Goal: Transaction & Acquisition: Purchase product/service

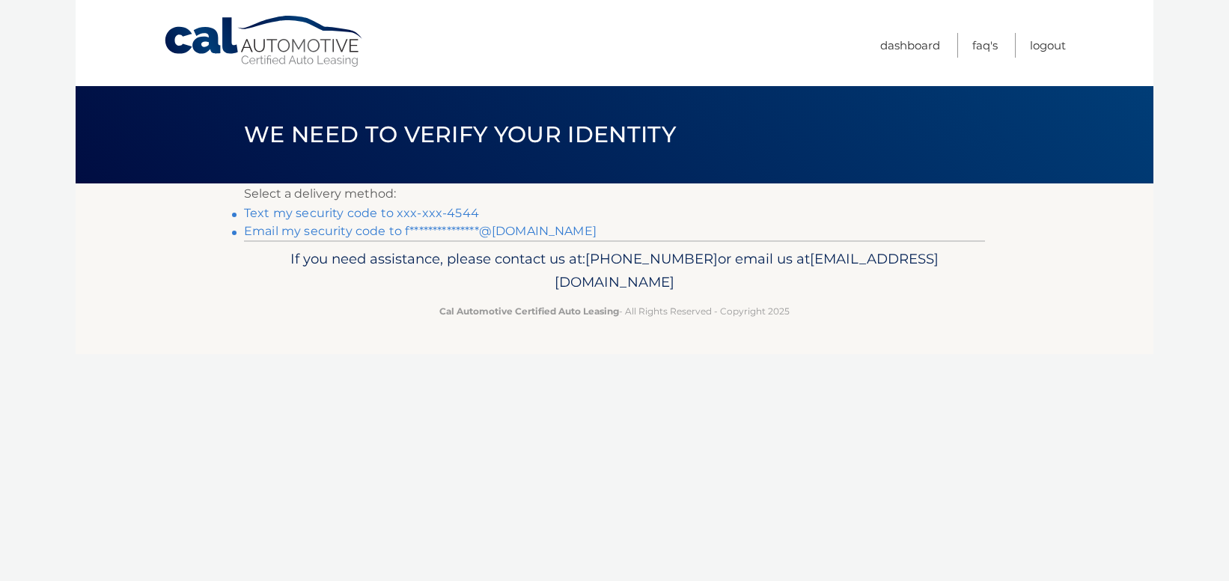
click at [333, 213] on link "Text my security code to xxx-xxx-4544" at bounding box center [361, 213] width 235 height 14
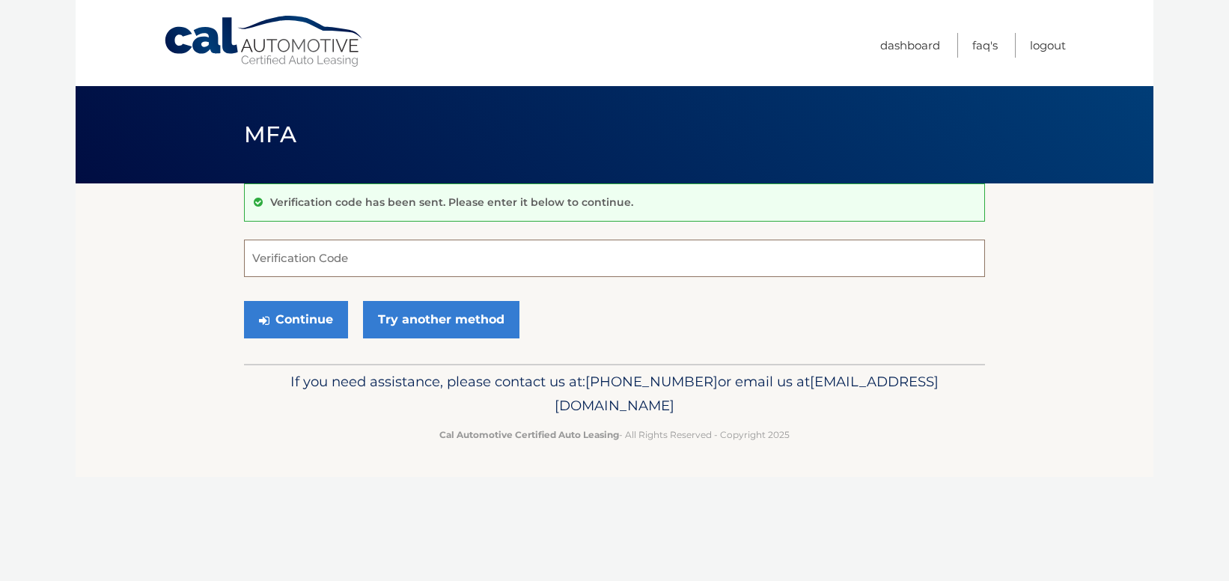
click at [316, 255] on input "Verification Code" at bounding box center [614, 257] width 741 height 37
type input "006746"
click at [296, 315] on button "Continue" at bounding box center [296, 319] width 104 height 37
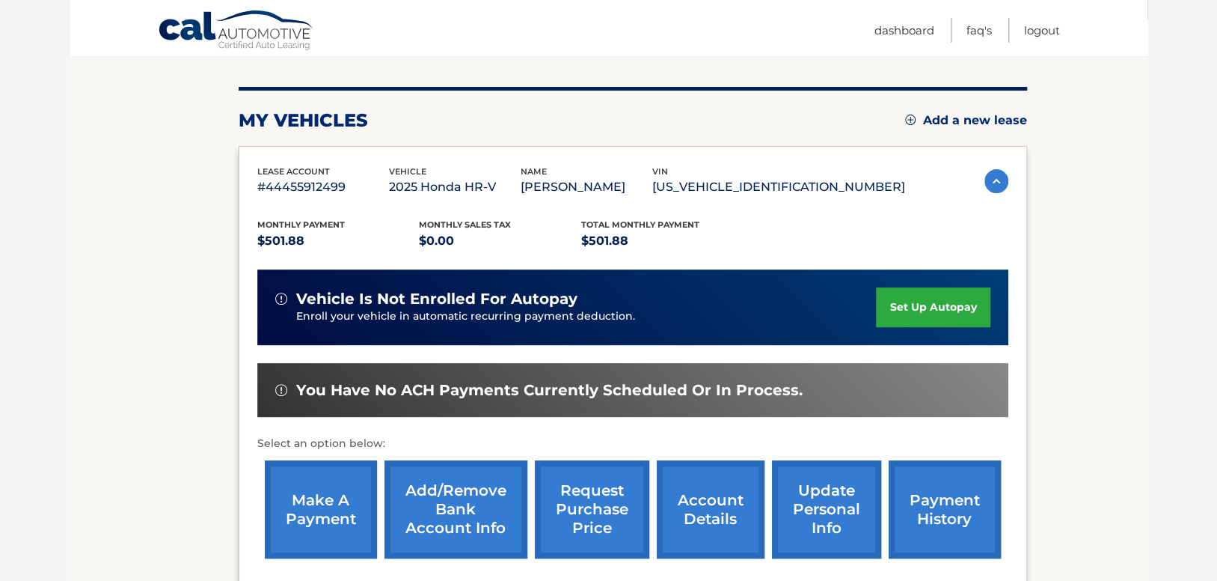
scroll to position [167, 0]
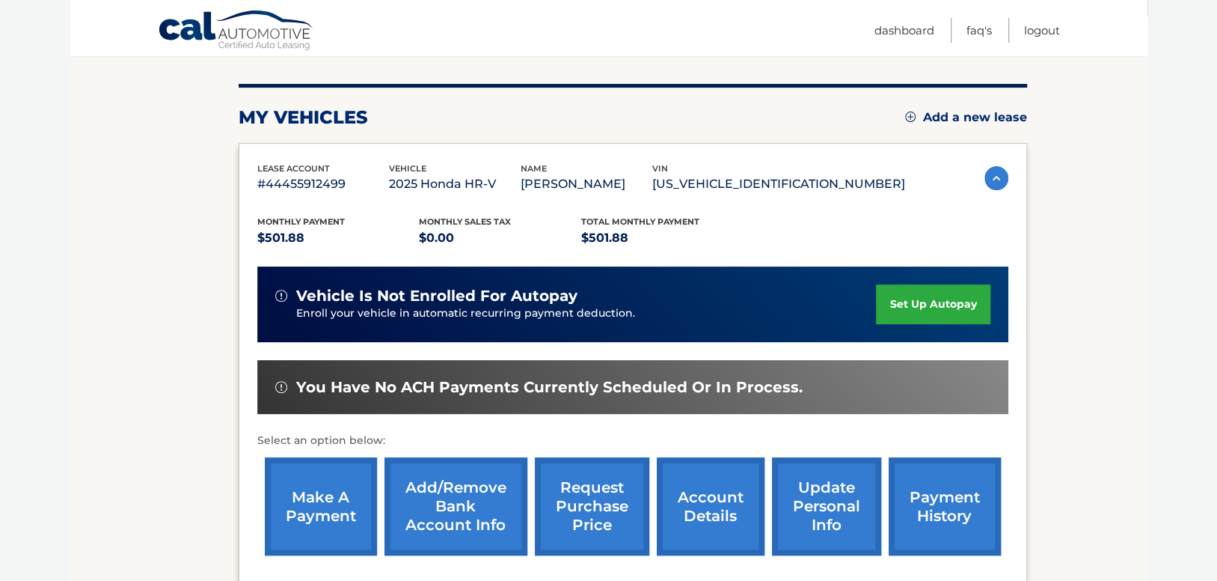
drag, startPoint x: 773, startPoint y: 299, endPoint x: 1179, endPoint y: 381, distance: 414.6
click at [1179, 381] on body "Cal Automotive Menu Dashboard FAQ's Logout" at bounding box center [608, 123] width 1217 height 581
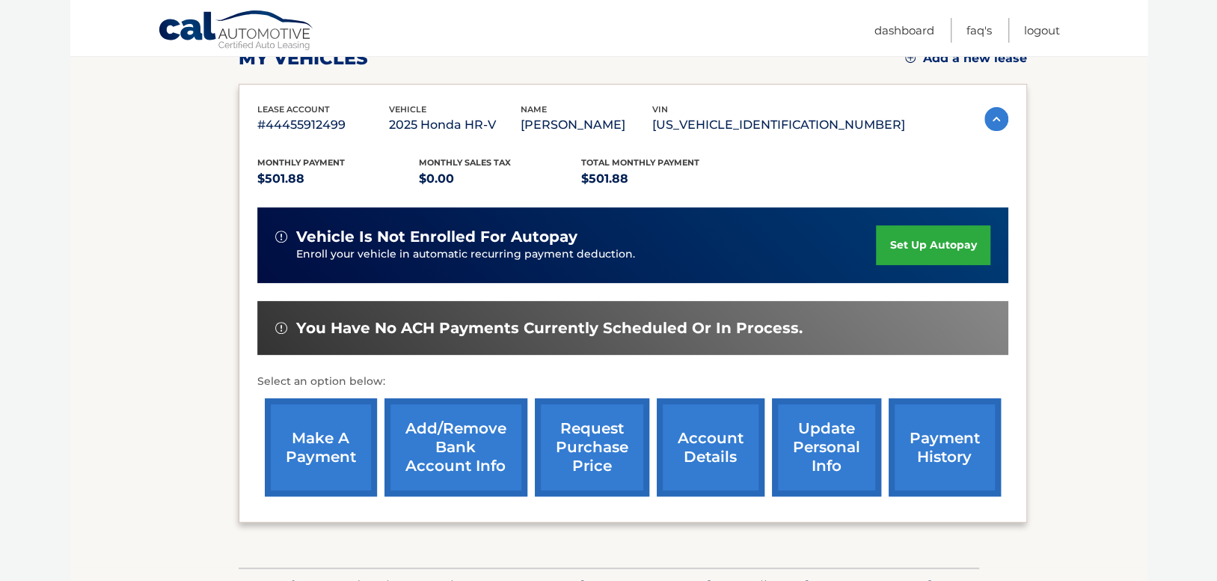
scroll to position [227, 0]
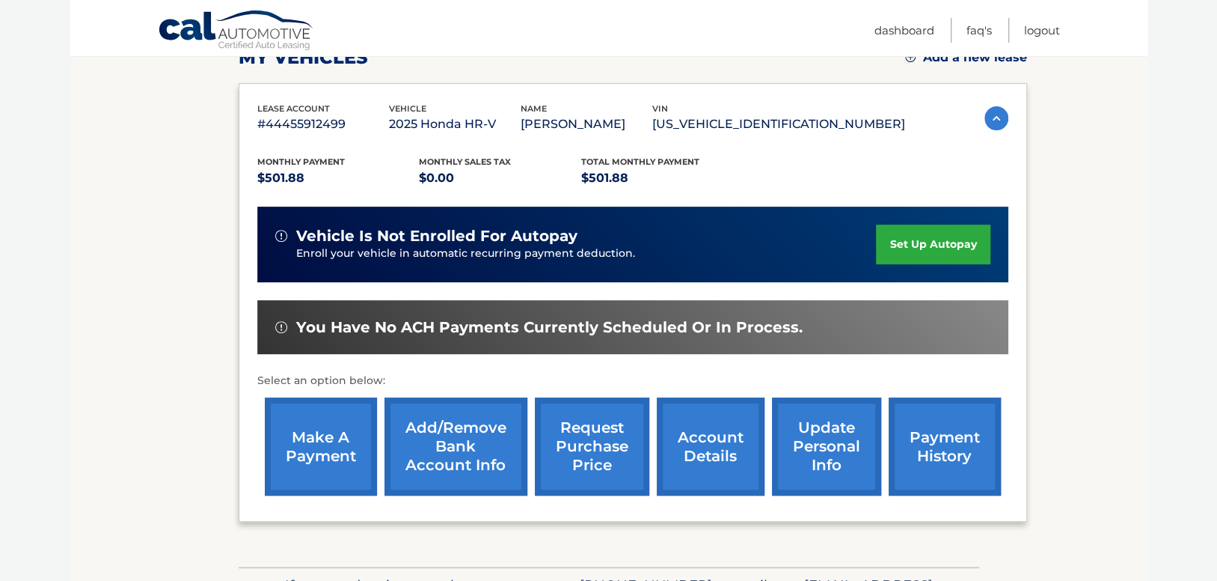
click at [325, 475] on link "make a payment" at bounding box center [321, 446] width 112 height 98
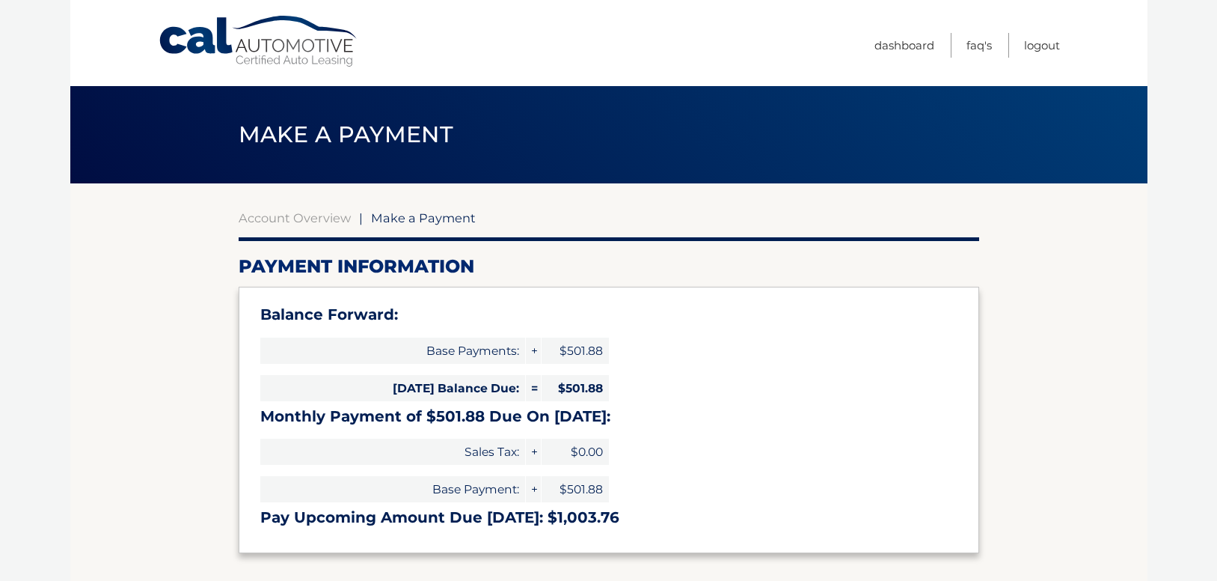
select select "MDQ0ZjE0MjAtMTkzYS00ZWZkLTk3NDYtYzcyZGY5Nzk1NGE0"
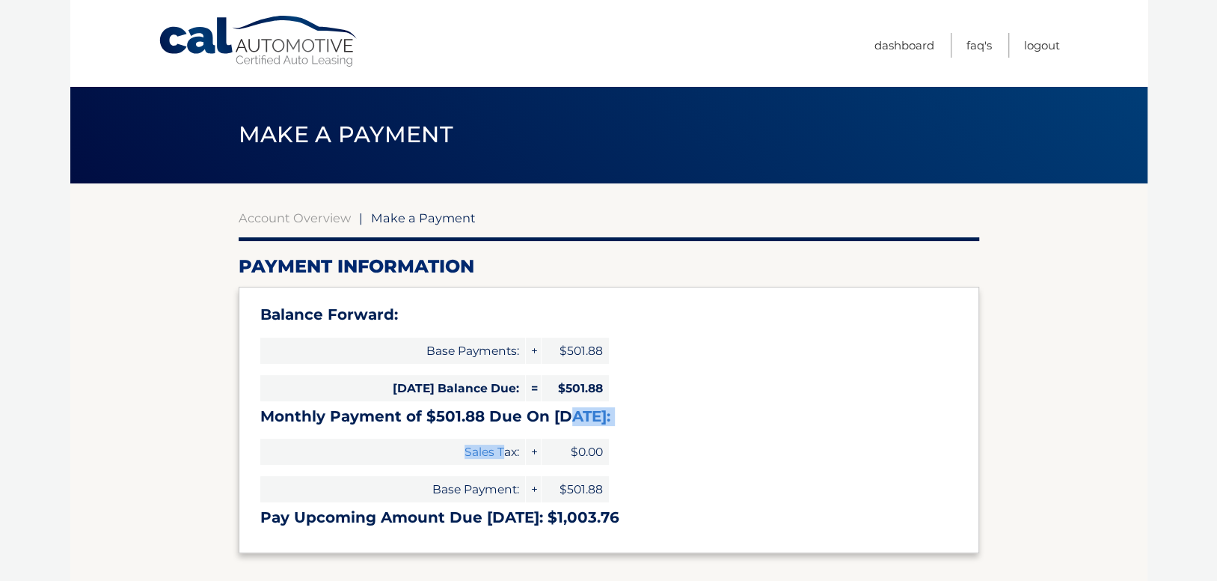
drag, startPoint x: 505, startPoint y: 454, endPoint x: 572, endPoint y: 420, distance: 75.6
click at [572, 420] on div "Balance Forward: Base Payments: + $501.88 [DATE] Balance Due: = $501.88 Monthly…" at bounding box center [609, 420] width 741 height 266
drag, startPoint x: 572, startPoint y: 420, endPoint x: 724, endPoint y: 424, distance: 152.0
click at [724, 424] on h3 "Monthly Payment of $501.88 Due On Sep 16:" at bounding box center [608, 416] width 697 height 19
click at [708, 453] on div "Balance Forward: Base Payments: + $501.88 Today's Balance Due: = $501.88 Monthl…" at bounding box center [609, 420] width 741 height 266
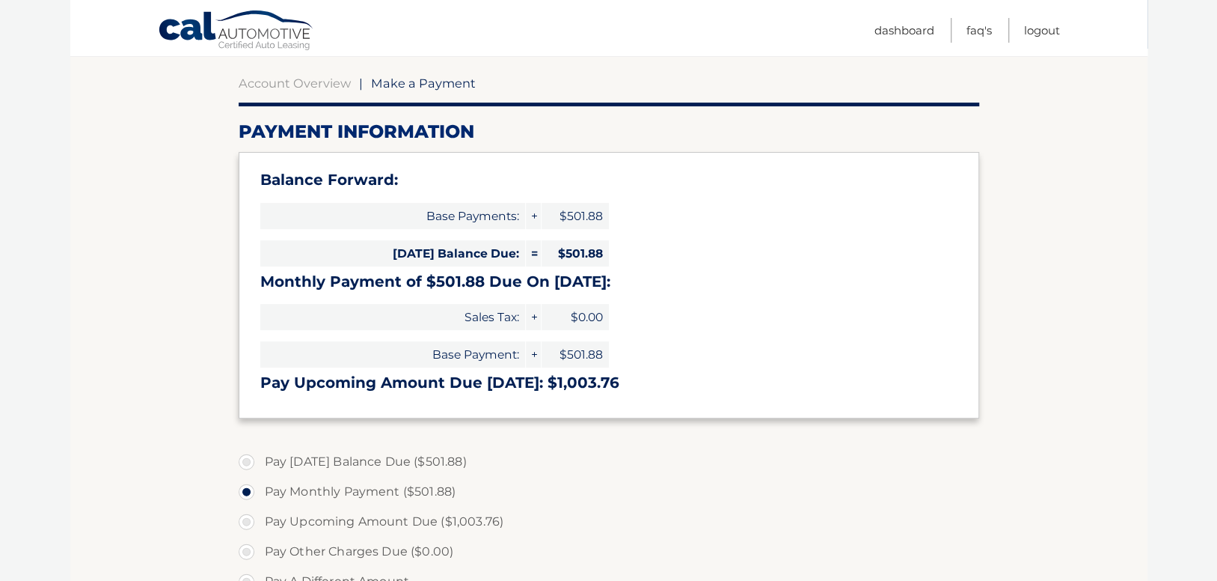
scroll to position [135, 0]
click at [240, 459] on label "Pay Today's Balance Due ($501.88)" at bounding box center [609, 461] width 741 height 30
click at [245, 459] on input "Pay Today's Balance Due ($501.88)" at bounding box center [252, 458] width 15 height 24
radio input "true"
click at [243, 489] on label "Pay Monthly Payment ($501.88)" at bounding box center [609, 491] width 741 height 30
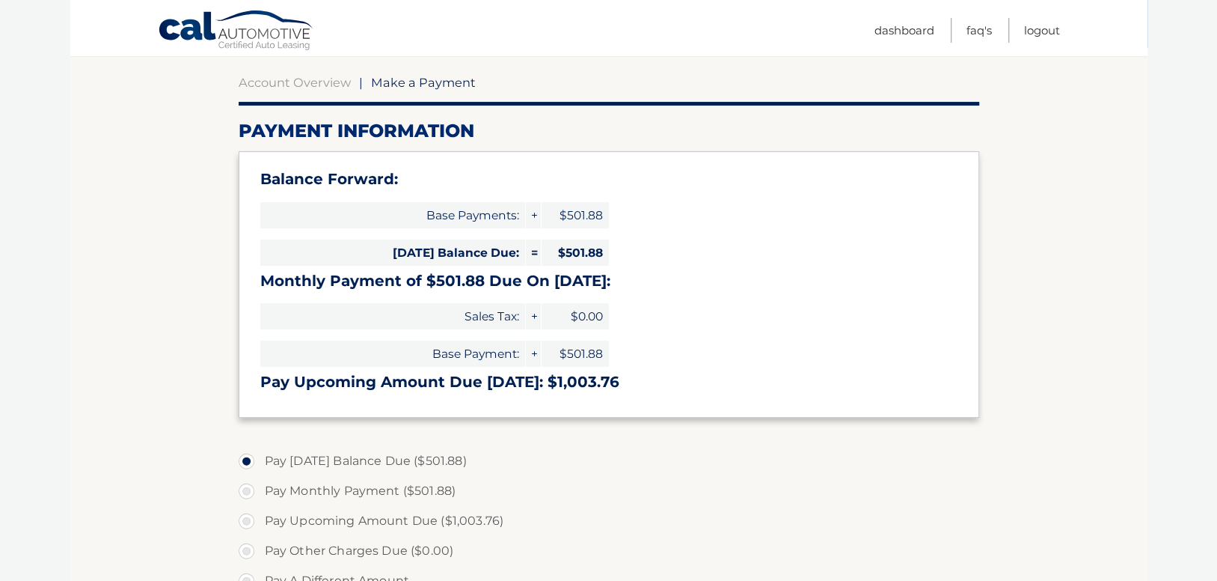
click at [245, 489] on input "Pay Monthly Payment ($501.88)" at bounding box center [252, 488] width 15 height 24
radio input "true"
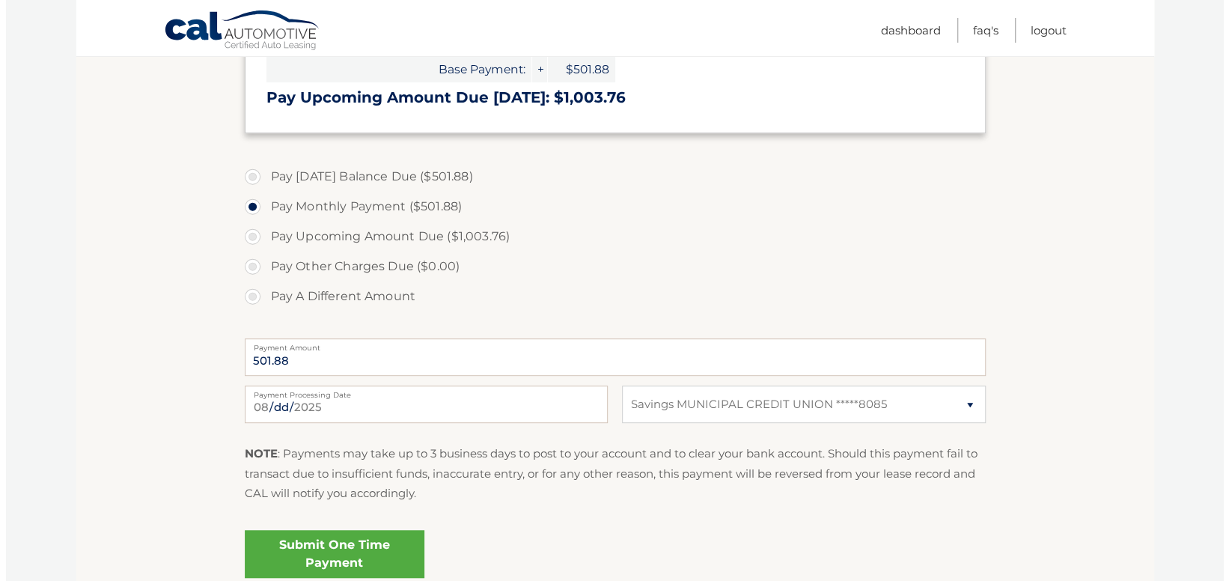
scroll to position [484, 0]
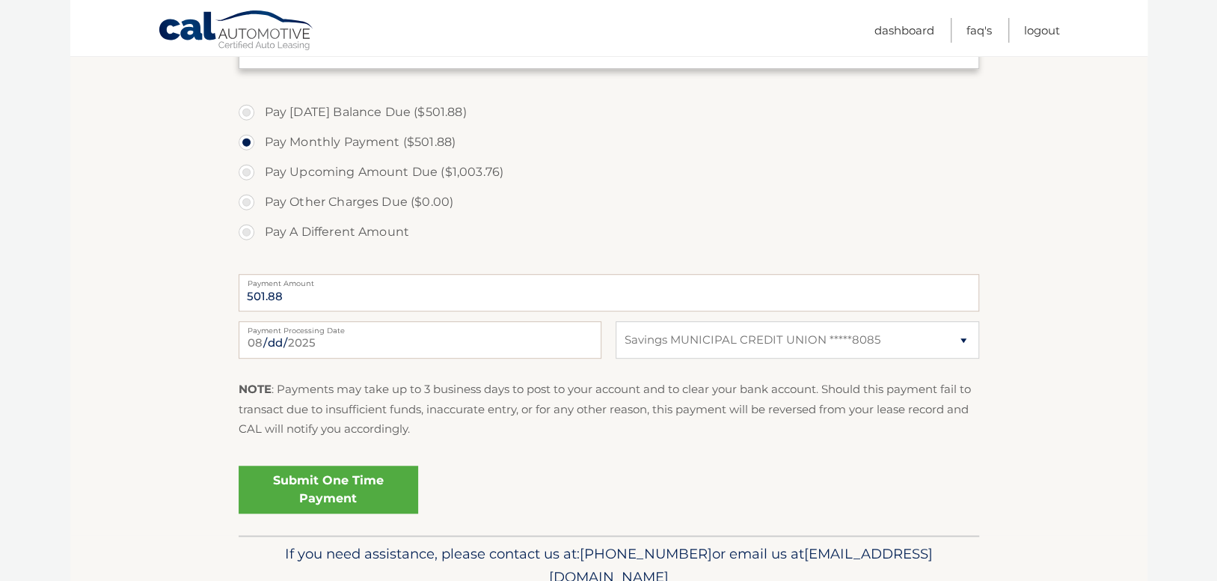
click at [371, 487] on link "Submit One Time Payment" at bounding box center [329, 489] width 180 height 48
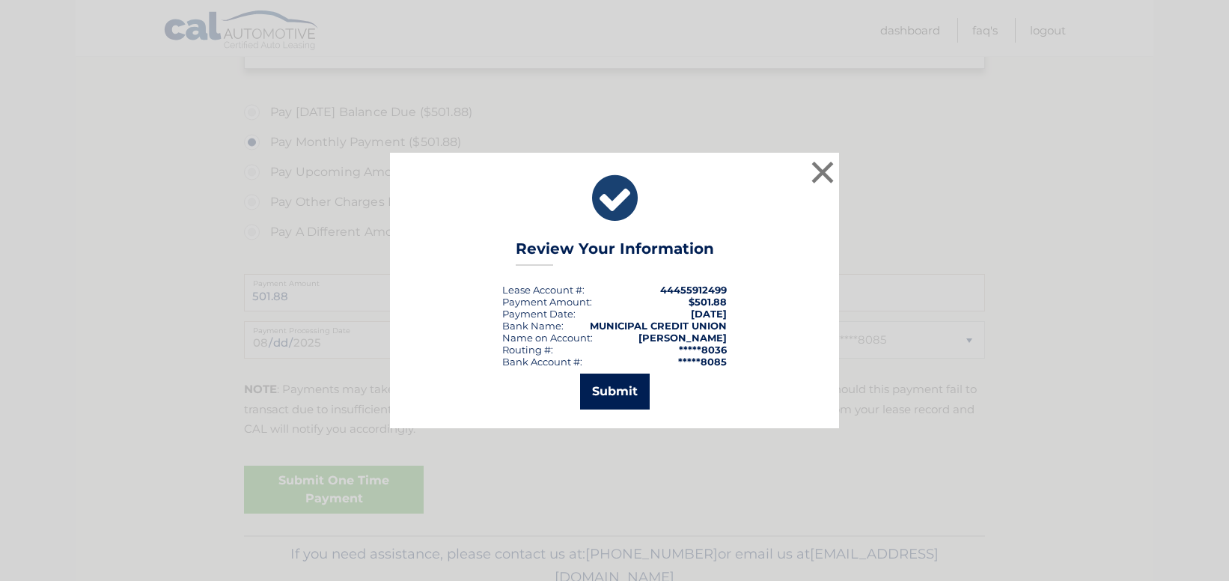
click at [603, 391] on button "Submit" at bounding box center [615, 391] width 70 height 36
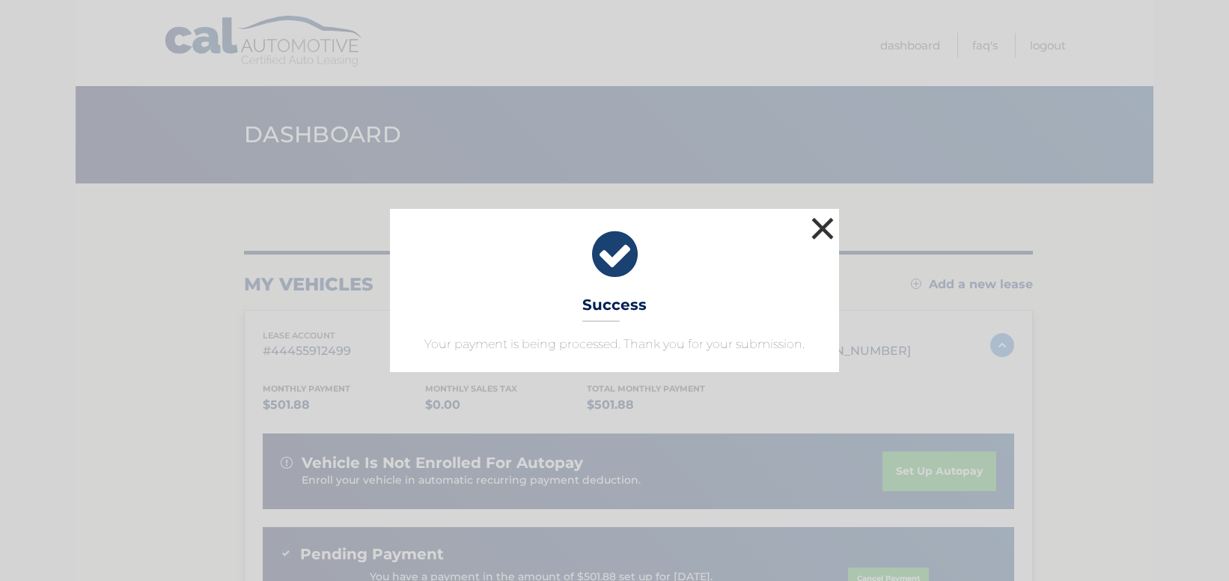
click at [822, 233] on button "×" at bounding box center [822, 228] width 30 height 30
